Goal: Information Seeking & Learning: Find specific page/section

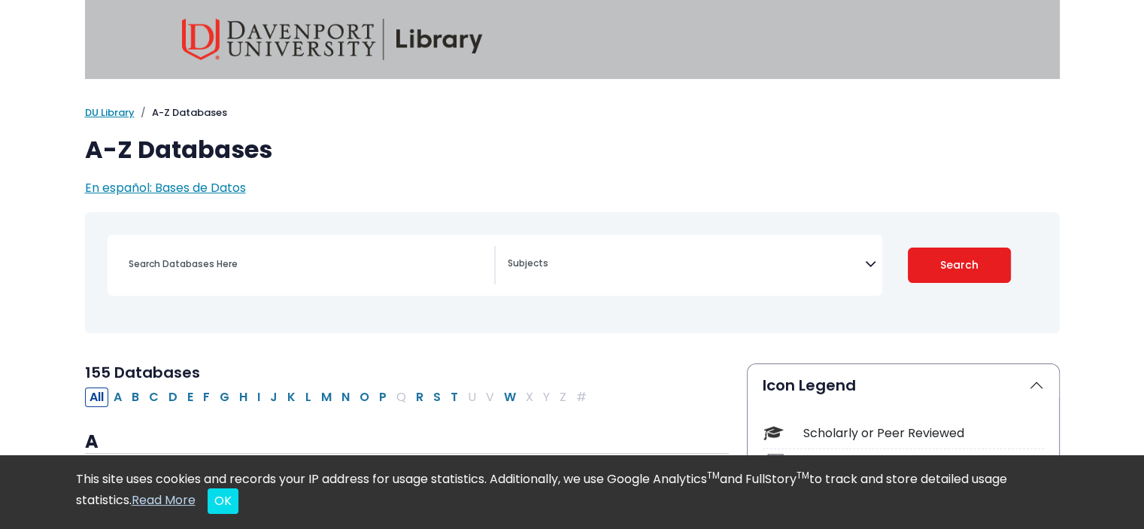
click at [311, 249] on div "Search filters" at bounding box center [307, 264] width 375 height 36
click at [343, 394] on button "N" at bounding box center [345, 397] width 17 height 20
select select "Database Subject Filter"
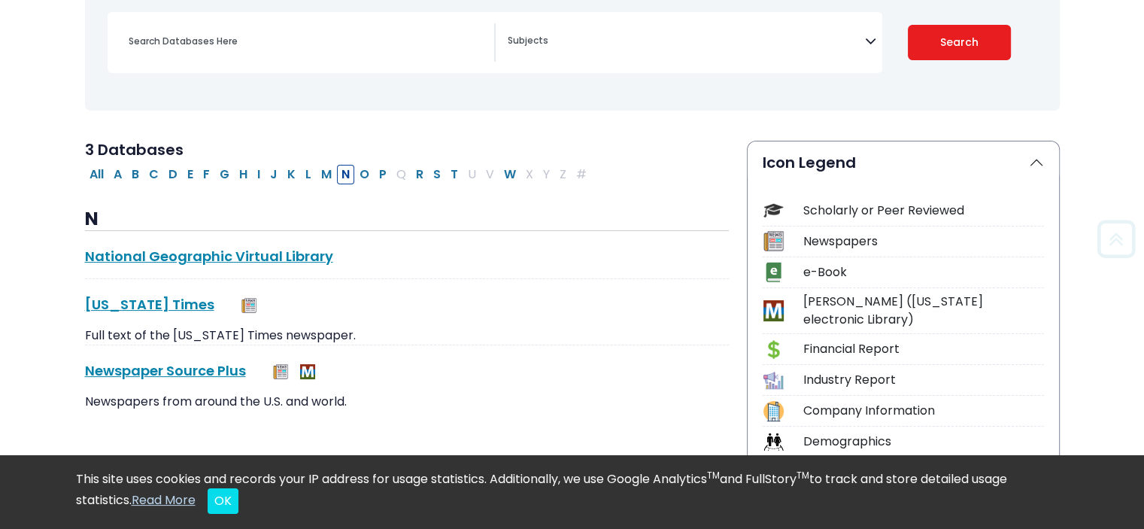
scroll to position [226, 0]
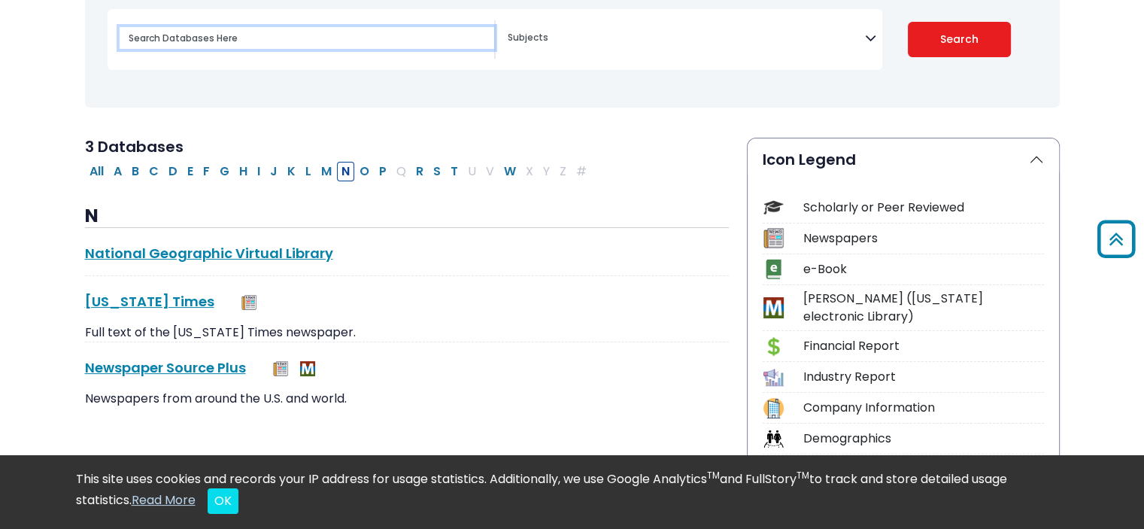
click at [233, 39] on input "Search database by title or keyword" at bounding box center [307, 38] width 375 height 22
type input "pubmed"
click at [908, 22] on button "Search" at bounding box center [959, 39] width 103 height 35
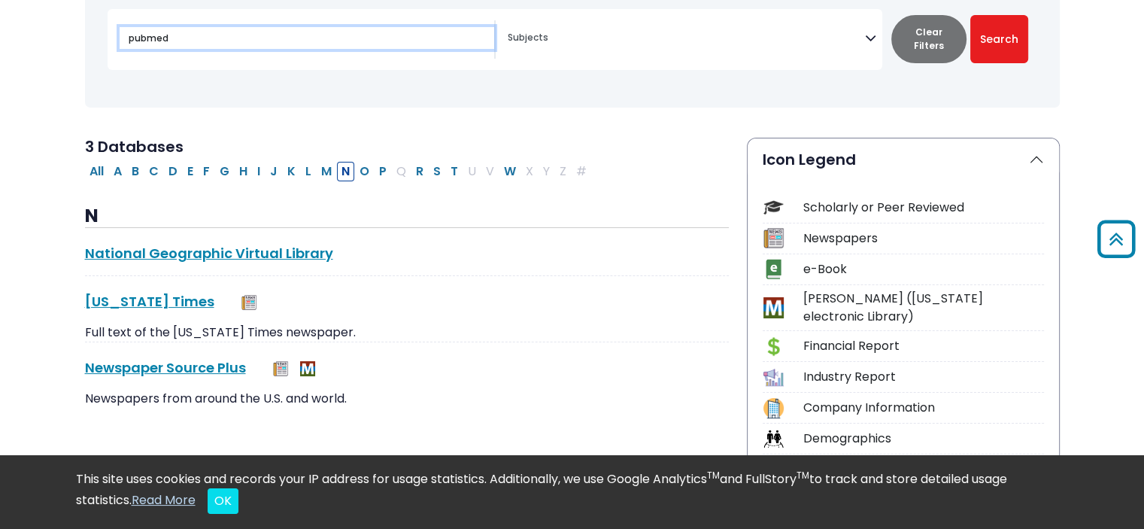
select select "Database Subject Filter"
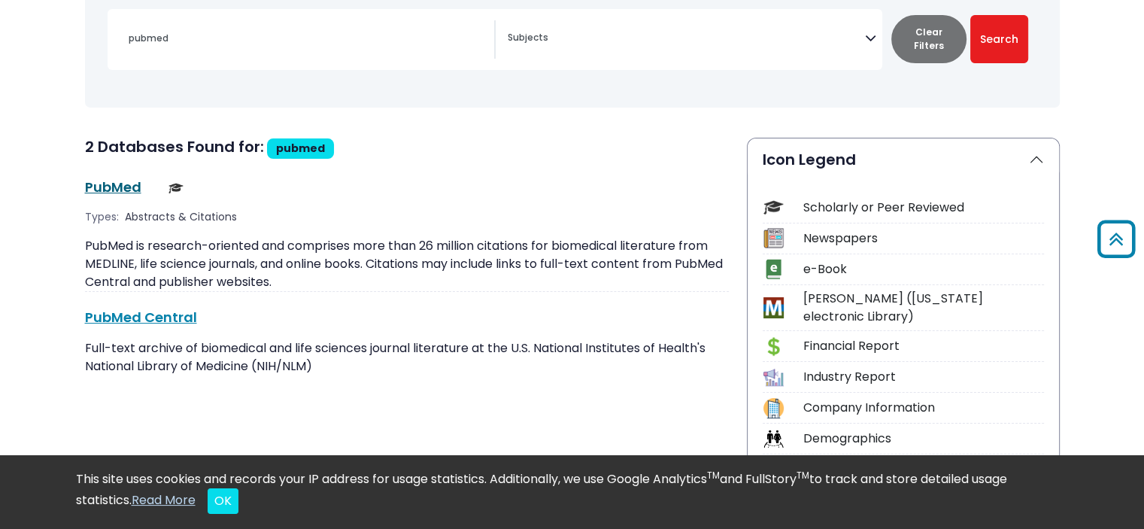
click at [94, 190] on link "PubMed This link opens in a new window" at bounding box center [113, 187] width 56 height 19
